Goal: Task Accomplishment & Management: Use online tool/utility

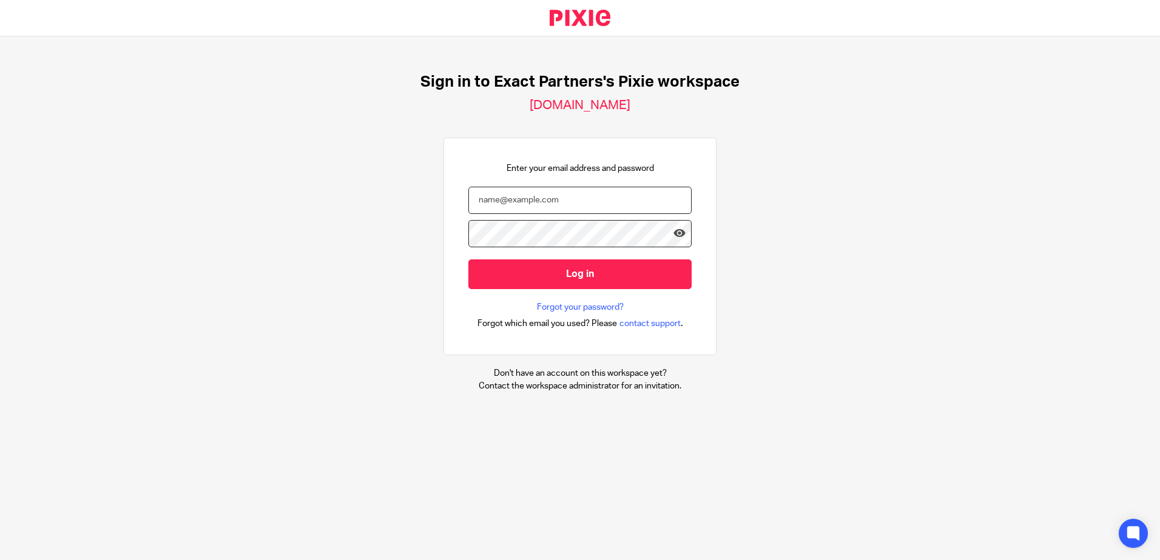
type input "[EMAIL_ADDRESS][DOMAIN_NAME]"
click at [0, 560] on nordpass-portal at bounding box center [0, 560] width 0 height 0
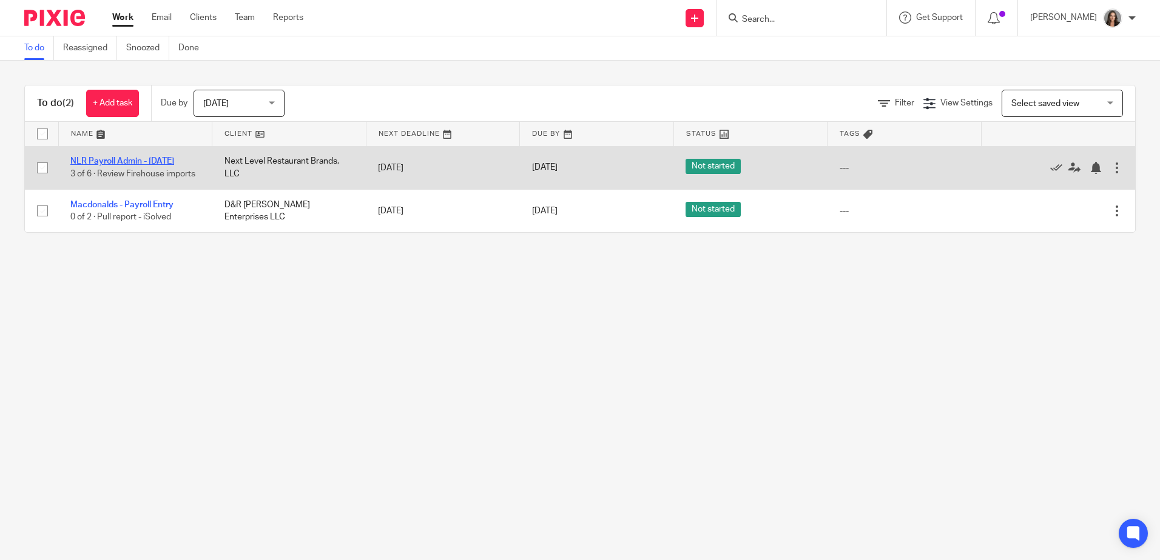
click at [121, 158] on link "NLR Payroll Admin - [DATE]" at bounding box center [122, 161] width 104 height 8
